Goal: Information Seeking & Learning: Check status

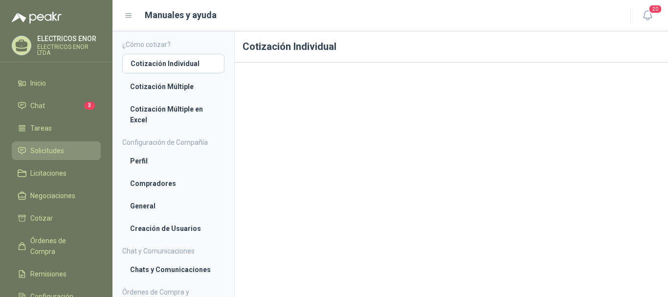
click at [44, 150] on span "Solicitudes" at bounding box center [47, 150] width 34 height 11
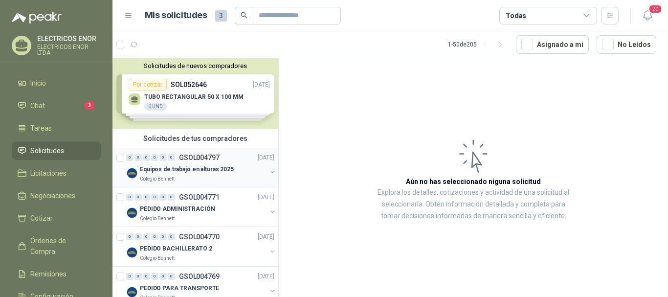
click at [179, 167] on p "Equipos de trabajo en alturas 2025" at bounding box center [187, 169] width 94 height 9
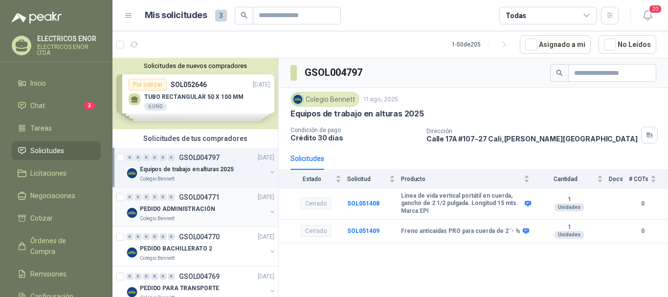
click at [163, 206] on p "PEDIDO ADMINISTRACIÓN" at bounding box center [177, 208] width 75 height 9
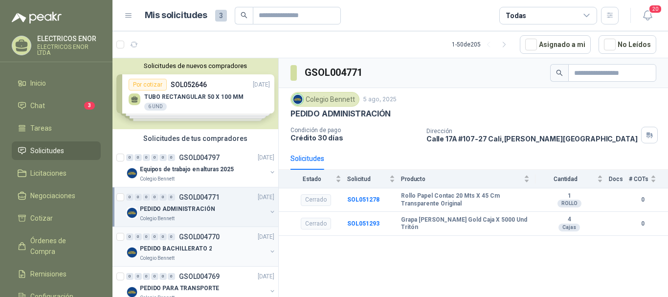
click at [162, 249] on p "PEDIDO BACHILLERATO 2" at bounding box center [176, 248] width 72 height 9
